Goal: Information Seeking & Learning: Learn about a topic

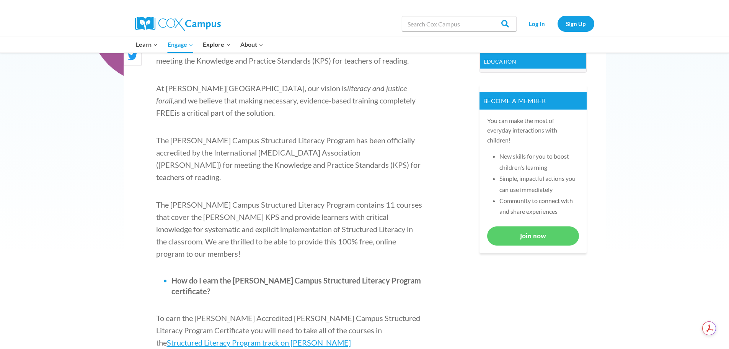
scroll to position [306, 0]
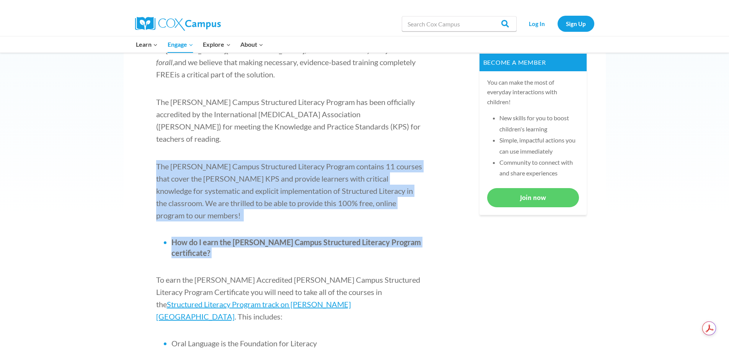
drag, startPoint x: 156, startPoint y: 153, endPoint x: 418, endPoint y: 206, distance: 267.5
click at [325, 299] on span "Structured Literacy Program track on [PERSON_NAME][GEOGRAPHIC_DATA]" at bounding box center [253, 309] width 195 height 21
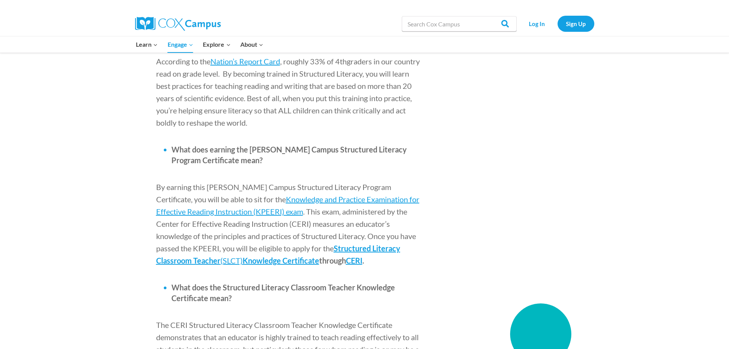
scroll to position [880, 0]
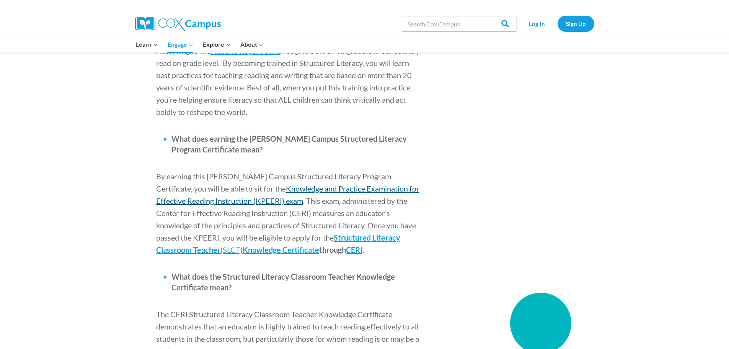
click at [242, 184] on span "Knowledge and Practice Examination for Effective Reading Instruction (KPEERI) e…" at bounding box center [287, 194] width 263 height 21
